Goal: Share content: Share content

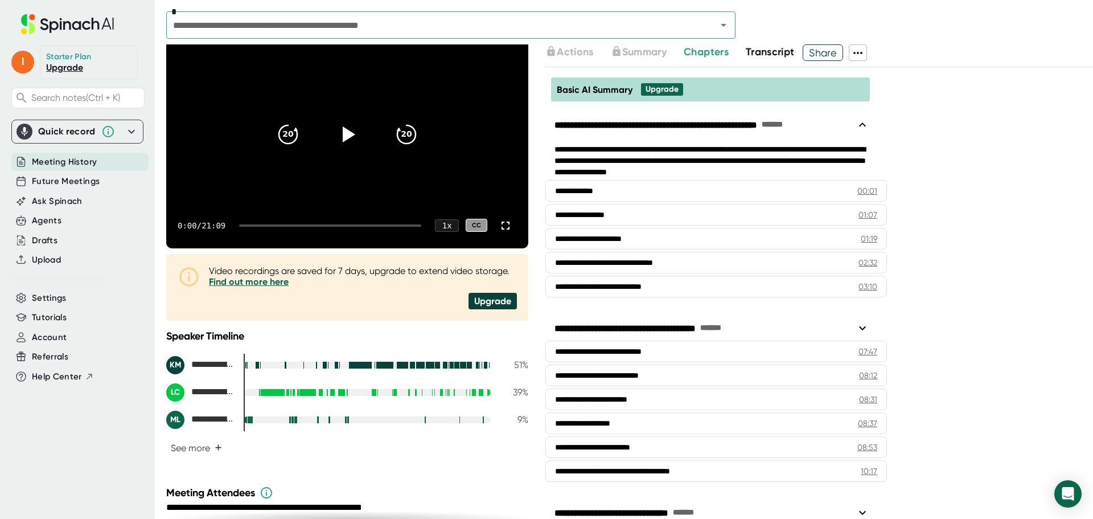
scroll to position [114, 0]
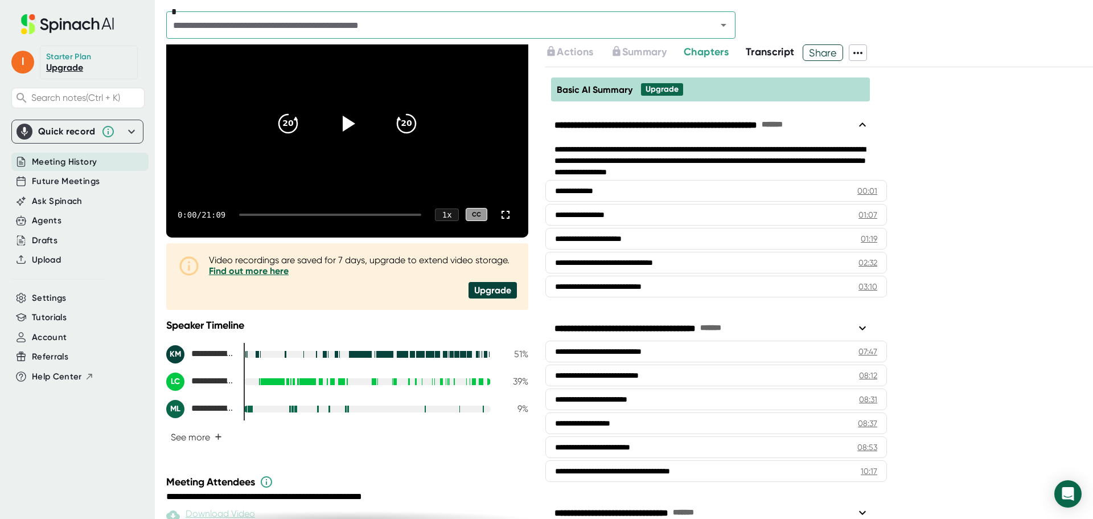
click at [825, 53] on span "Share" at bounding box center [822, 53] width 39 height 20
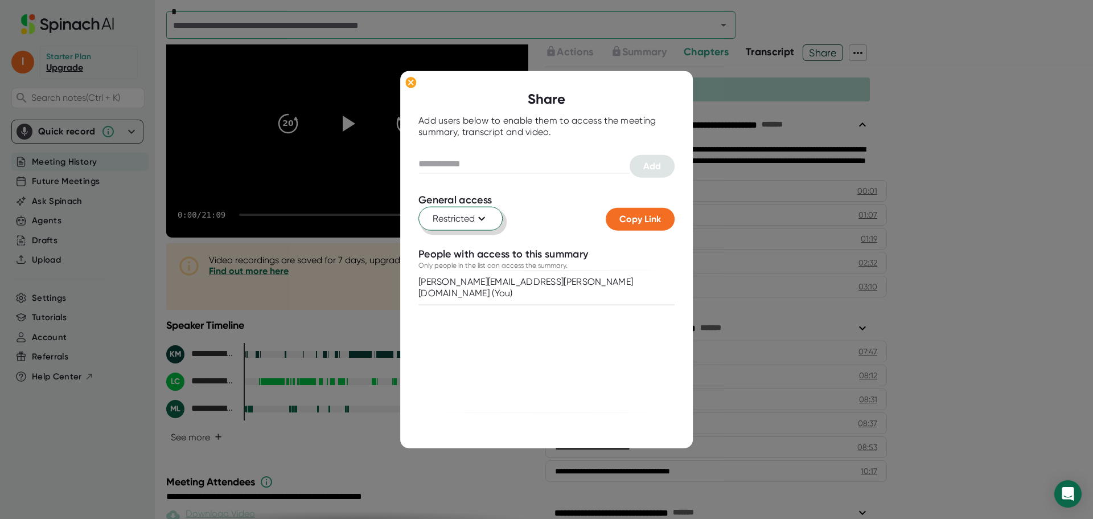
click at [484, 218] on icon at bounding box center [481, 218] width 7 height 4
click at [446, 260] on div "Anyone with the link" at bounding box center [423, 266] width 158 height 21
